Goal: Information Seeking & Learning: Find specific fact

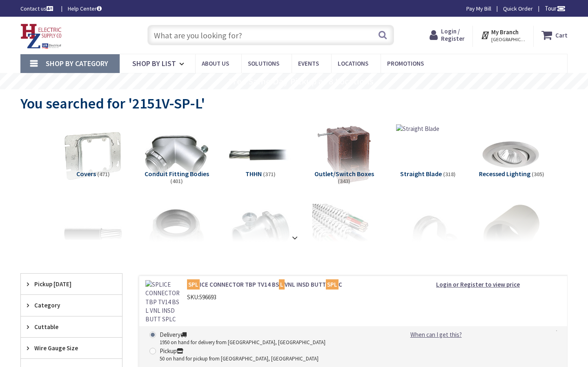
type input "W [PERSON_NAME], Buckeye, AZ 85396, [GEOGRAPHIC_DATA]"
